Goal: Complete application form

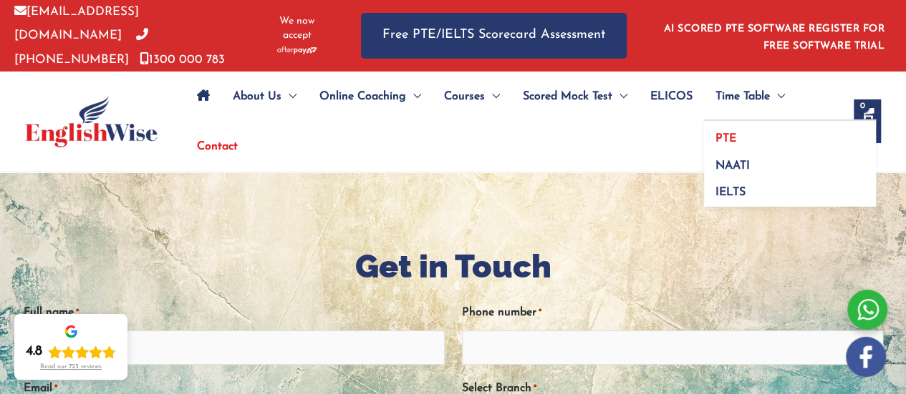
click at [727, 133] on span "PTE" at bounding box center [725, 138] width 21 height 11
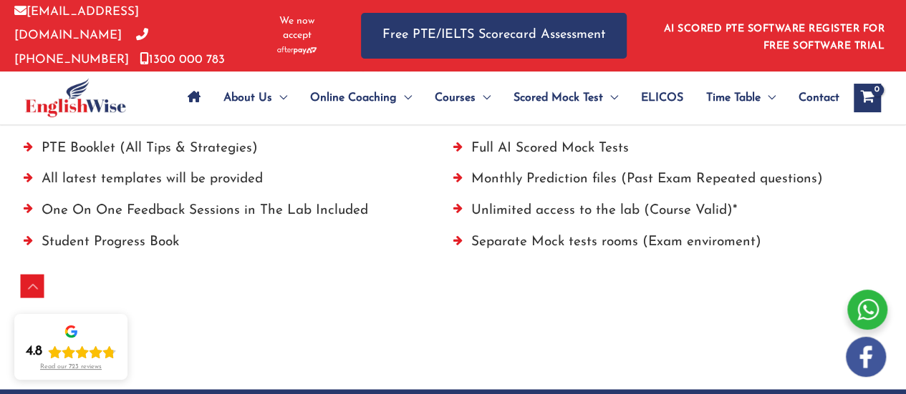
scroll to position [859, 0]
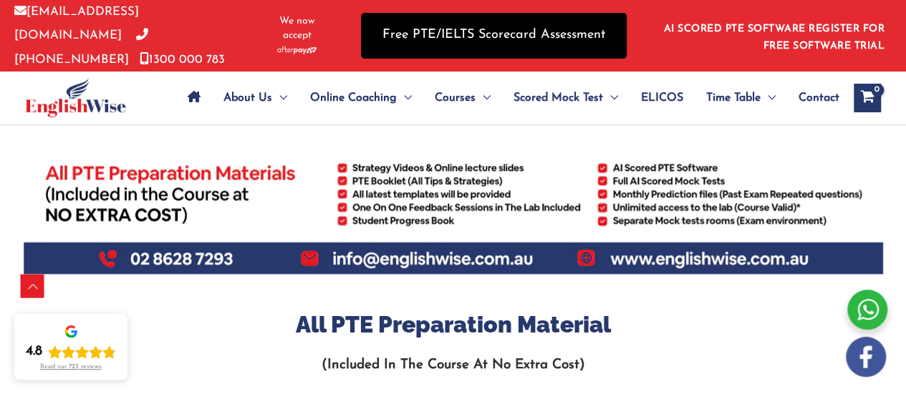
click at [468, 21] on link "Free PTE/IELTS Scorecard Assessment" at bounding box center [494, 35] width 266 height 45
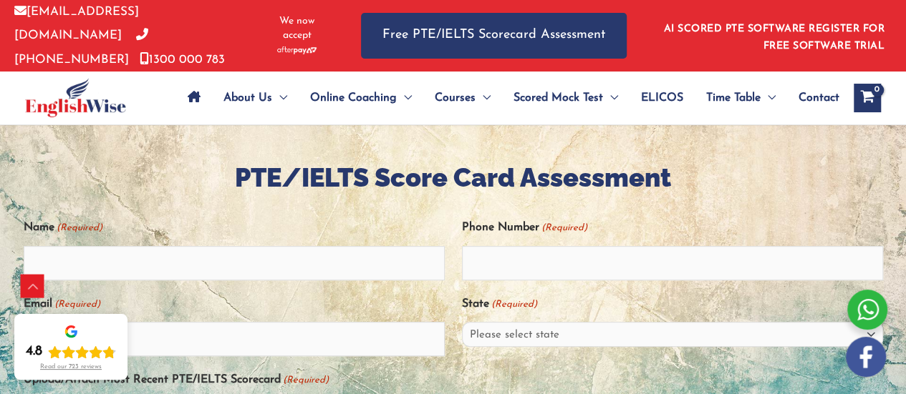
scroll to position [358, 0]
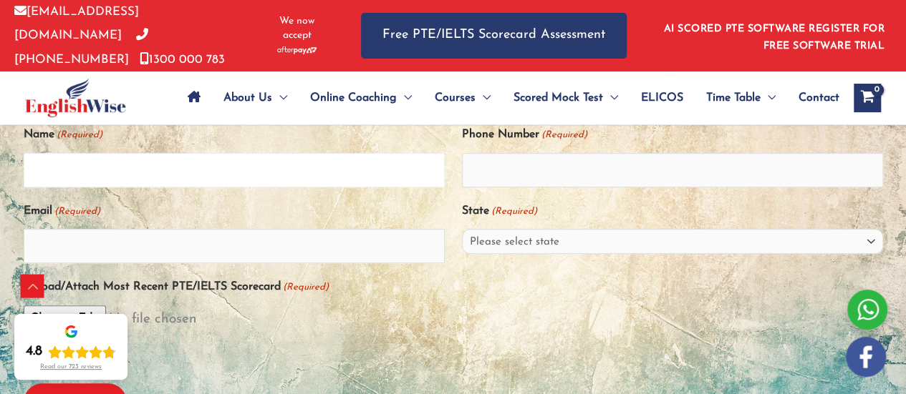
click at [103, 158] on input "Name (Required)" at bounding box center [234, 170] width 421 height 34
type input "Rose Blay"
click at [491, 167] on input "Phone Number (Required)" at bounding box center [672, 170] width 421 height 34
click at [74, 243] on input "Email (Required)" at bounding box center [234, 246] width 421 height 34
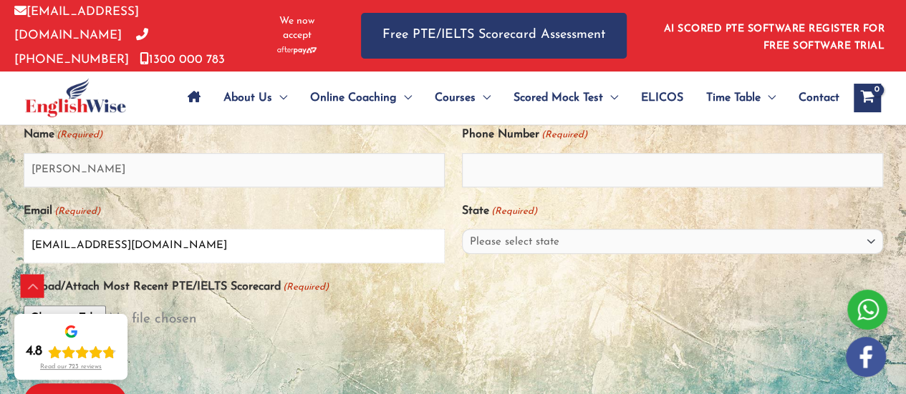
type input "adjoanz1@gmail.com"
click at [509, 240] on select "Please select state New South Wales (NSW) Victoria (VIC) Queensland (QLD) South…" at bounding box center [672, 241] width 421 height 25
select select "New South Wales (NSW)"
click at [462, 229] on select "Please select state New South Wales (NSW) Victoria (VIC) Queensland (QLD) South…" at bounding box center [672, 241] width 421 height 25
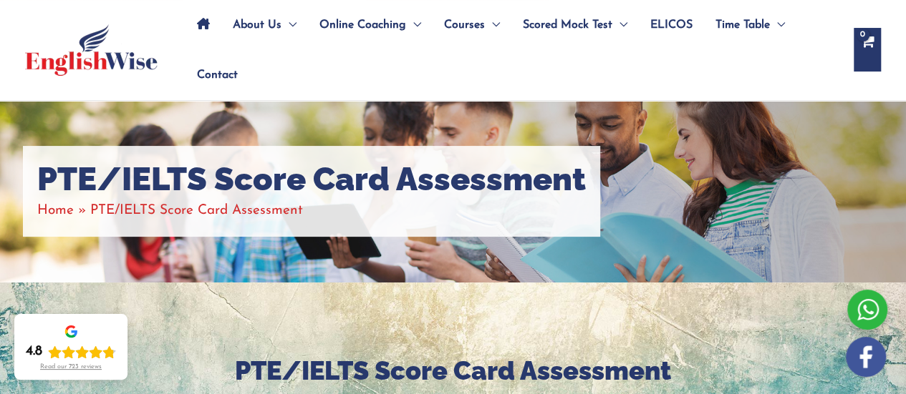
scroll to position [0, 0]
